Goal: Information Seeking & Learning: Learn about a topic

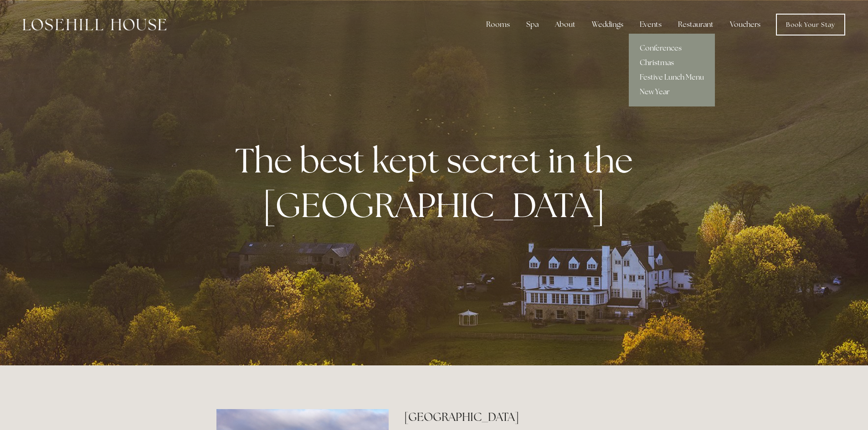
click at [658, 61] on link "Christmas" at bounding box center [671, 63] width 86 height 15
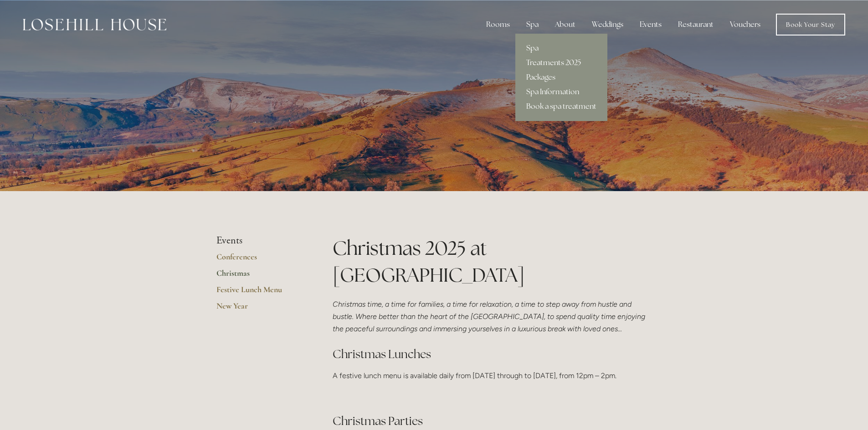
click at [546, 61] on link "Treatments 2025" at bounding box center [561, 63] width 92 height 15
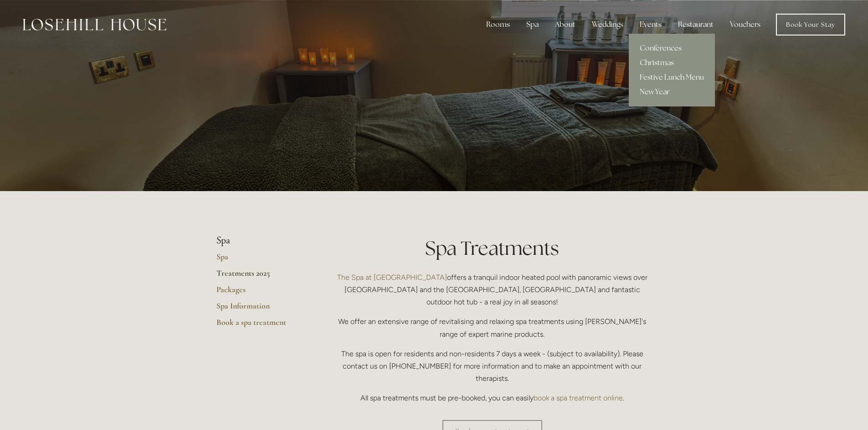
click at [654, 61] on link "Christmas" at bounding box center [671, 63] width 86 height 15
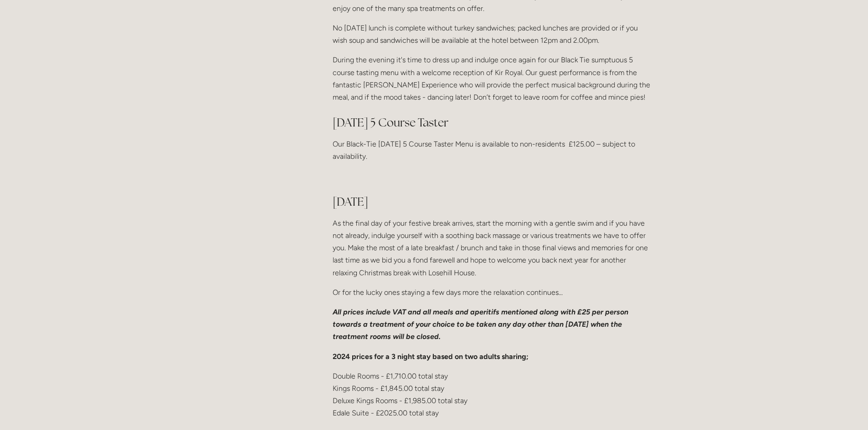
scroll to position [1139, 0]
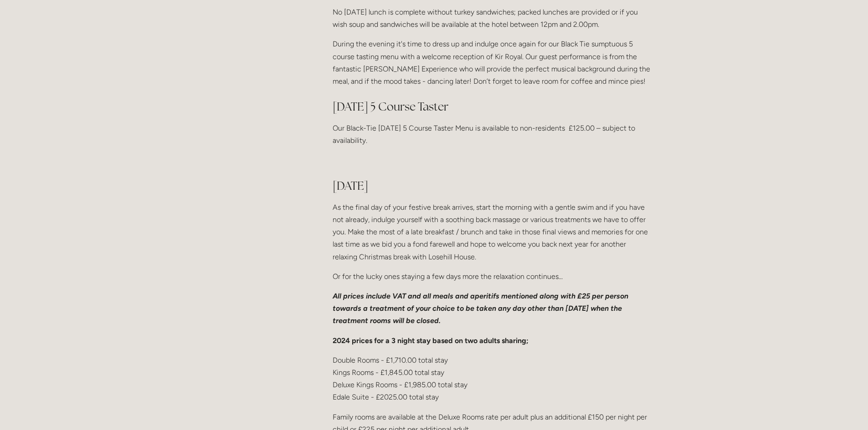
drag, startPoint x: 586, startPoint y: 311, endPoint x: 571, endPoint y: 314, distance: 14.9
click at [580, 312] on em "All prices include VAT and all meals and aperitifs mentioned along with £25 per…" at bounding box center [480, 308] width 297 height 33
click at [442, 327] on p "All prices include VAT and all meals and aperitifs mentioned along with £25 per…" at bounding box center [491, 308] width 319 height 37
drag, startPoint x: 451, startPoint y: 332, endPoint x: 436, endPoint y: 331, distance: 14.6
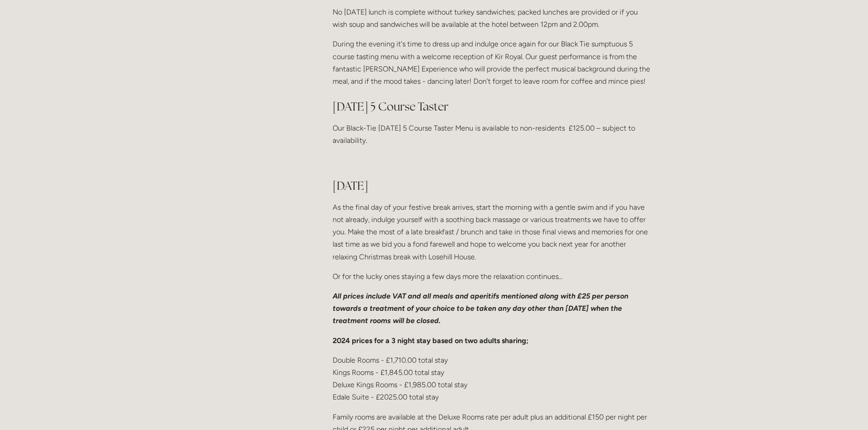
click at [436, 327] on p "All prices include VAT and all meals and aperitifs mentioned along with £25 per…" at bounding box center [491, 308] width 319 height 37
